Goal: Transaction & Acquisition: Book appointment/travel/reservation

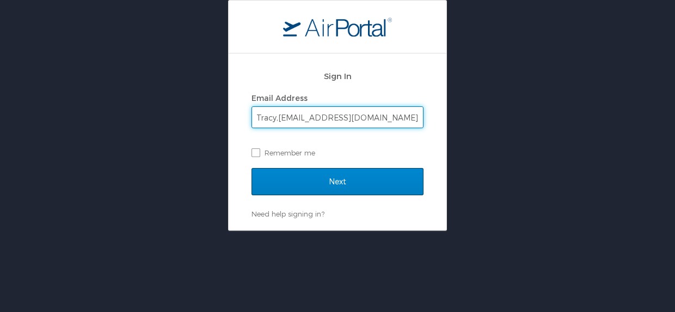
type input "Tracy,Guy@la.gov"
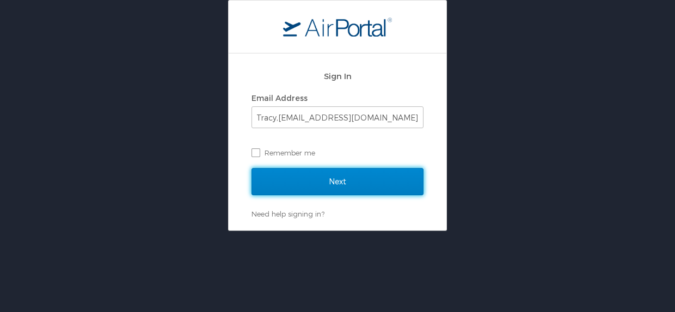
click at [315, 182] on input "Next" at bounding box center [338, 181] width 172 height 27
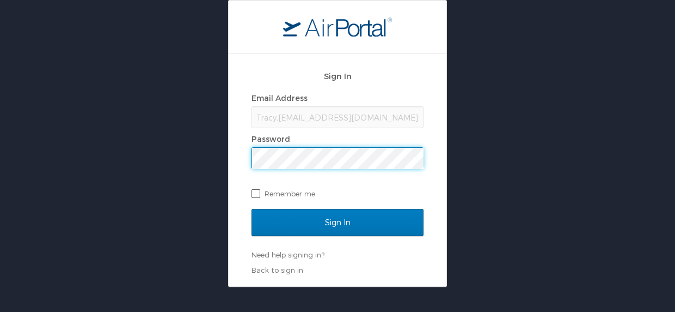
click at [254, 192] on label "Remember me" at bounding box center [338, 193] width 172 height 16
click at [254, 192] on input "Remember me" at bounding box center [255, 192] width 7 height 7
checkbox input "true"
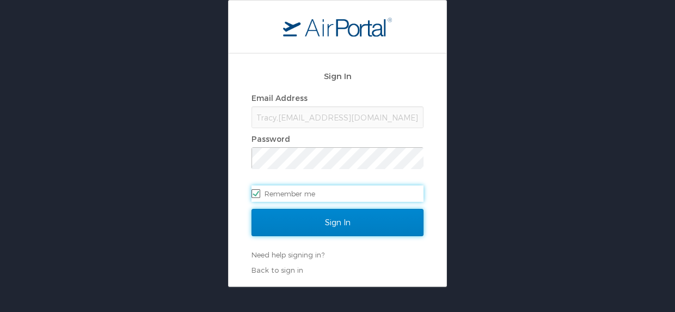
click at [289, 229] on input "Sign In" at bounding box center [338, 222] width 172 height 27
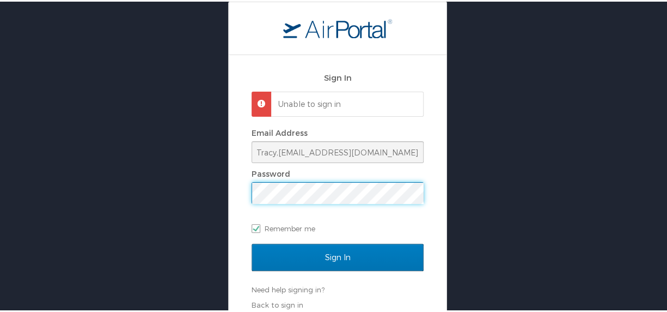
click at [252, 242] on input "Sign In" at bounding box center [338, 255] width 172 height 27
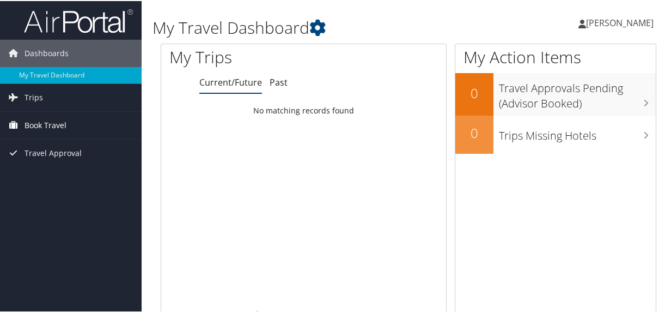
click at [48, 122] on span "Book Travel" at bounding box center [46, 124] width 42 height 27
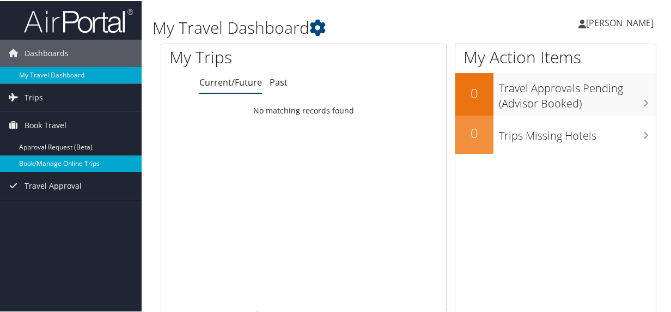
click at [68, 162] on link "Book/Manage Online Trips" at bounding box center [71, 162] width 142 height 16
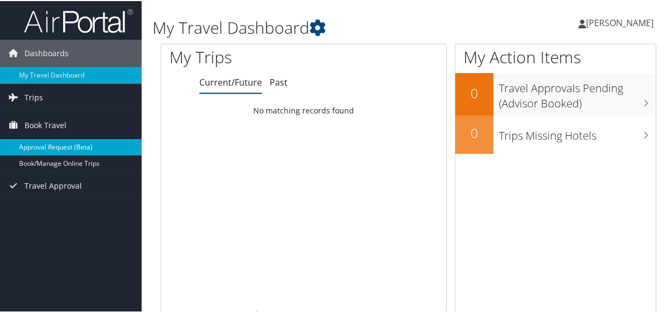
click at [44, 146] on link "Approval Request (Beta)" at bounding box center [71, 146] width 142 height 16
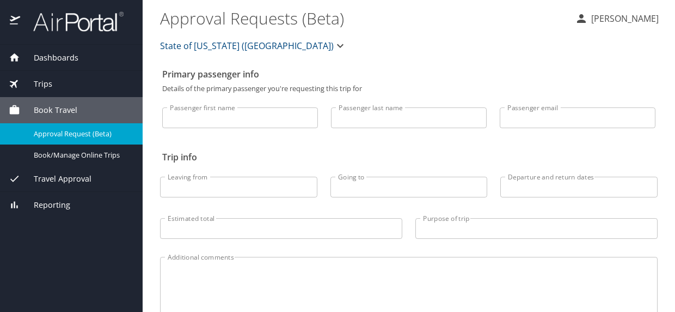
click at [38, 115] on div "Book Travel" at bounding box center [71, 110] width 143 height 26
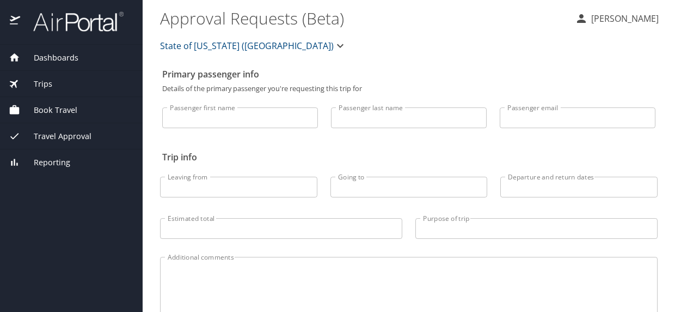
click at [40, 109] on span "Book Travel" at bounding box center [48, 110] width 57 height 12
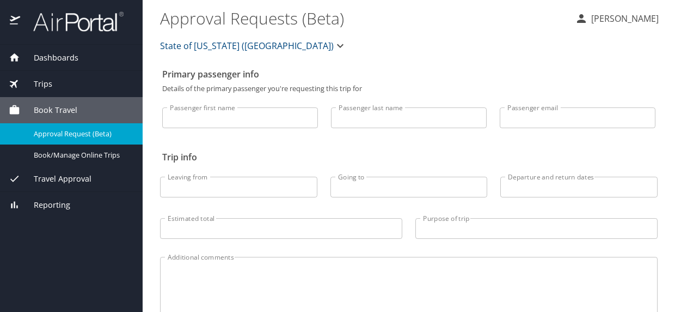
click at [53, 133] on span "Approval Request (Beta)" at bounding box center [82, 134] width 96 height 10
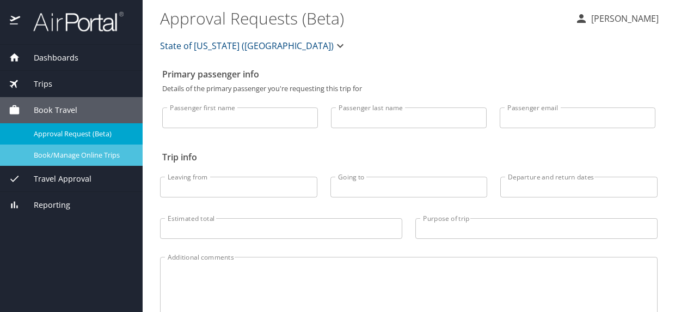
click at [54, 154] on span "Book/Manage Online Trips" at bounding box center [82, 155] width 96 height 10
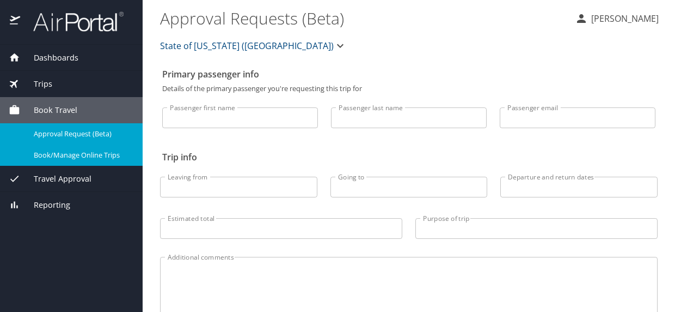
click at [75, 134] on span "Approval Request (Beta)" at bounding box center [82, 134] width 96 height 10
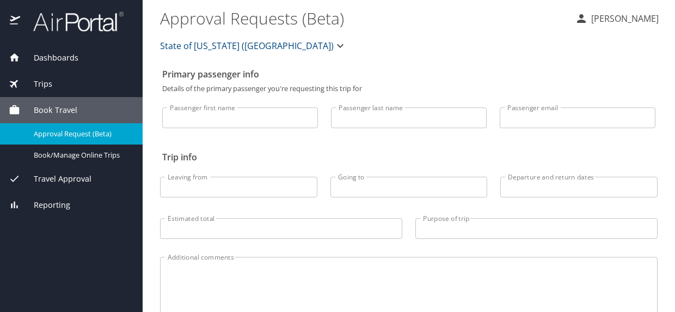
click at [56, 113] on span "Book Travel" at bounding box center [48, 110] width 57 height 12
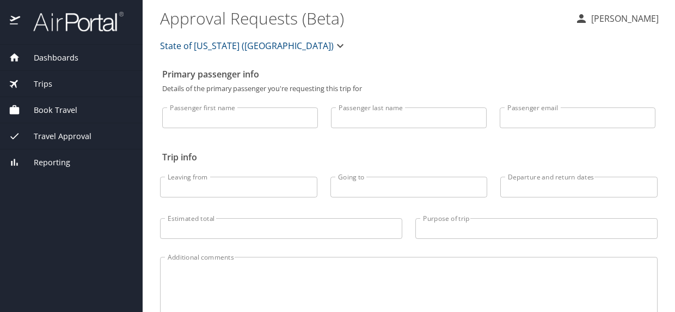
click at [42, 84] on span "Trips" at bounding box center [36, 84] width 32 height 12
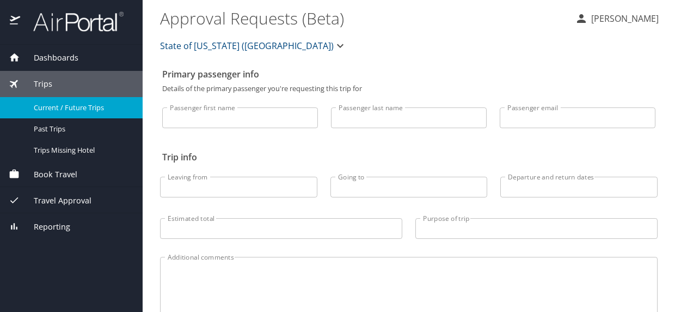
click at [56, 114] on link "Current / Future Trips" at bounding box center [71, 107] width 143 height 21
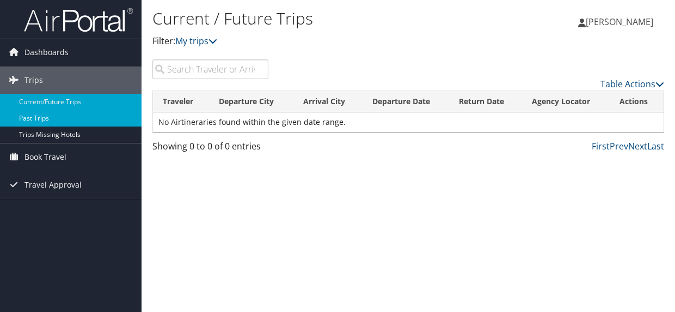
click at [46, 115] on link "Past Trips" at bounding box center [71, 118] width 142 height 16
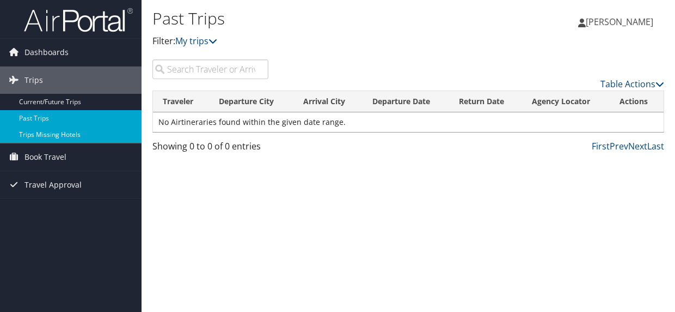
click at [47, 133] on link "Trips Missing Hotels" at bounding box center [71, 134] width 142 height 16
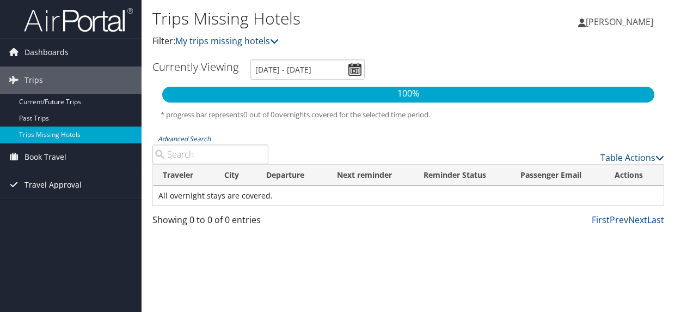
click at [37, 184] on span "Travel Approval" at bounding box center [53, 184] width 57 height 27
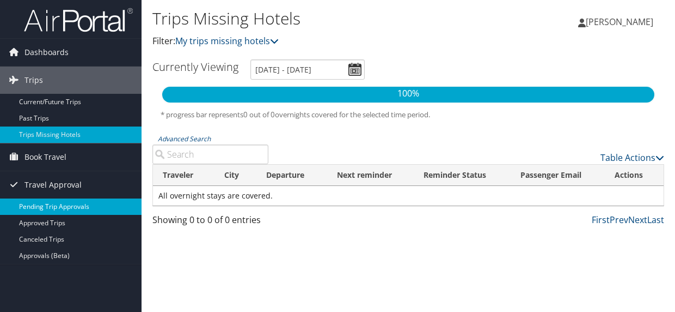
click at [40, 209] on link "Pending Trip Approvals" at bounding box center [71, 206] width 142 height 16
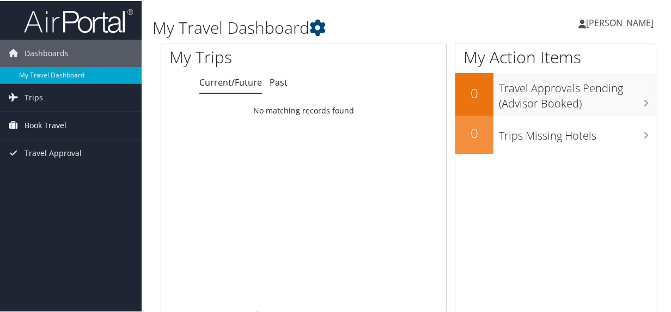
click at [41, 122] on span "Book Travel" at bounding box center [46, 124] width 42 height 27
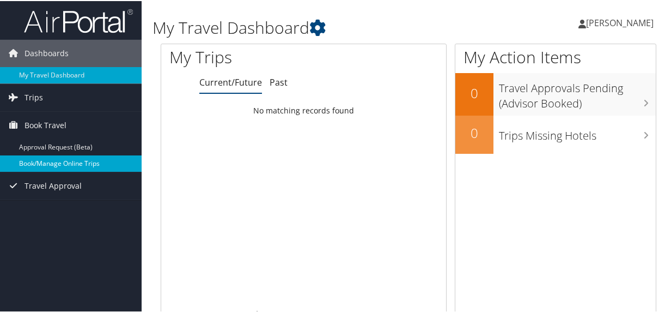
click at [32, 162] on link "Book/Manage Online Trips" at bounding box center [71, 162] width 142 height 16
click at [40, 165] on link "Book/Manage Online Trips" at bounding box center [71, 162] width 142 height 16
click at [38, 161] on link "Book/Manage Online Trips" at bounding box center [71, 162] width 142 height 16
click at [54, 161] on link "Book/Manage Online Trips" at bounding box center [71, 162] width 142 height 16
